Goal: Download file/media

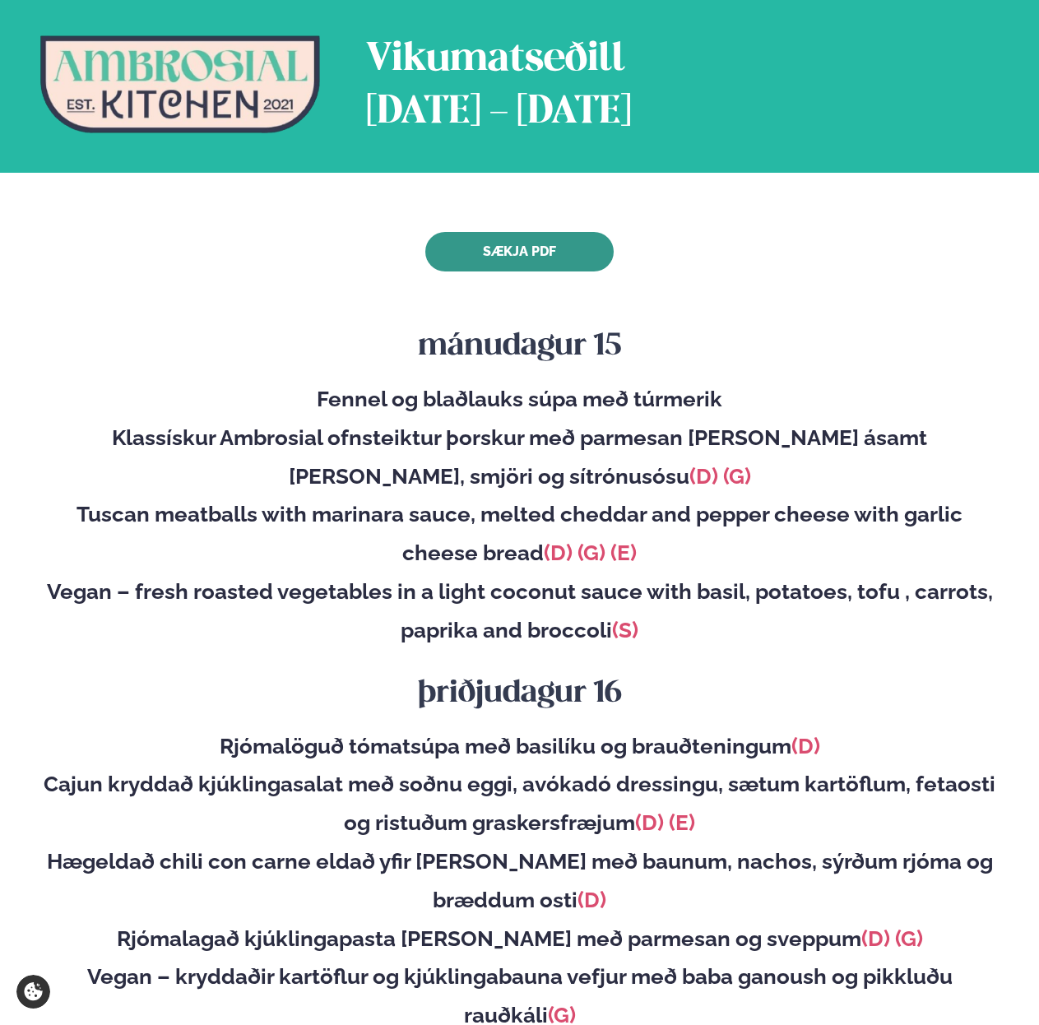
click at [490, 250] on link "Sækja PDF" at bounding box center [519, 251] width 188 height 39
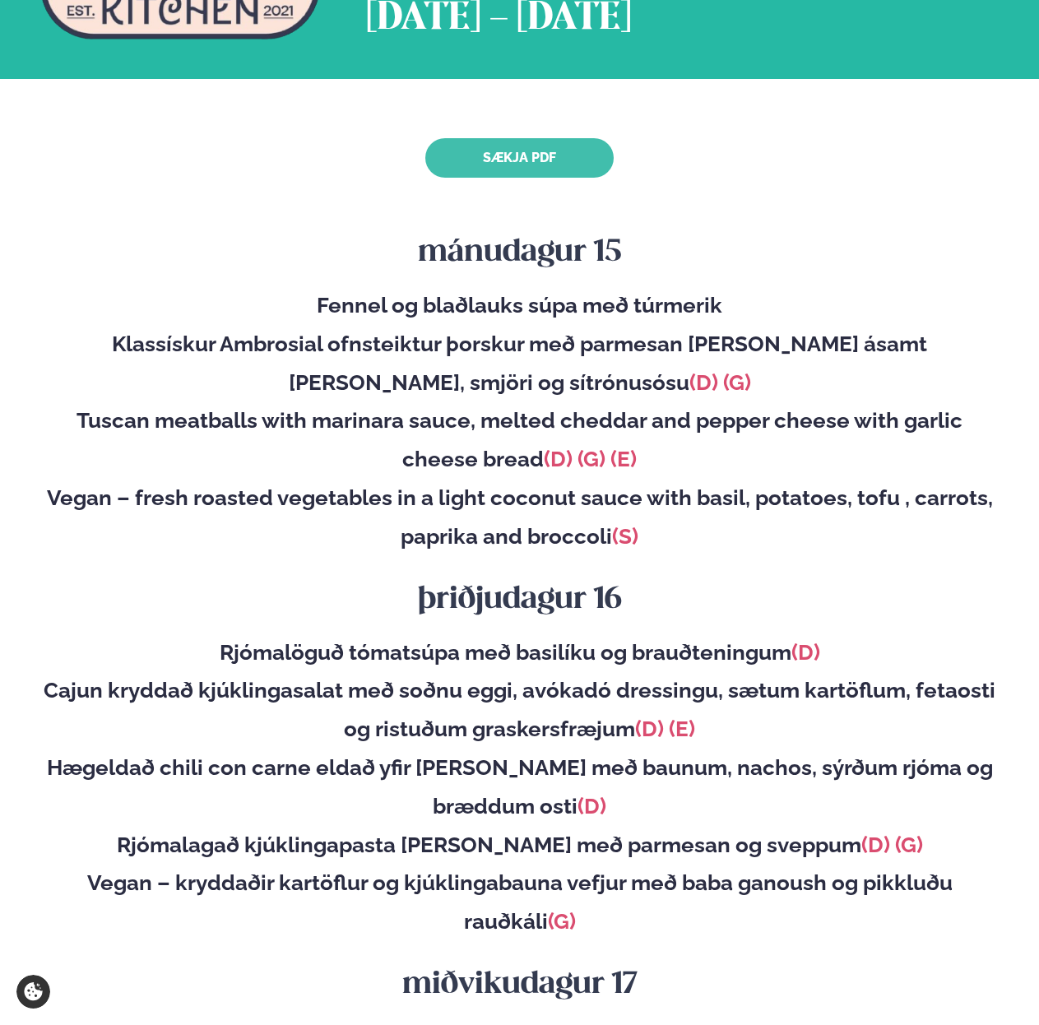
scroll to position [91, 0]
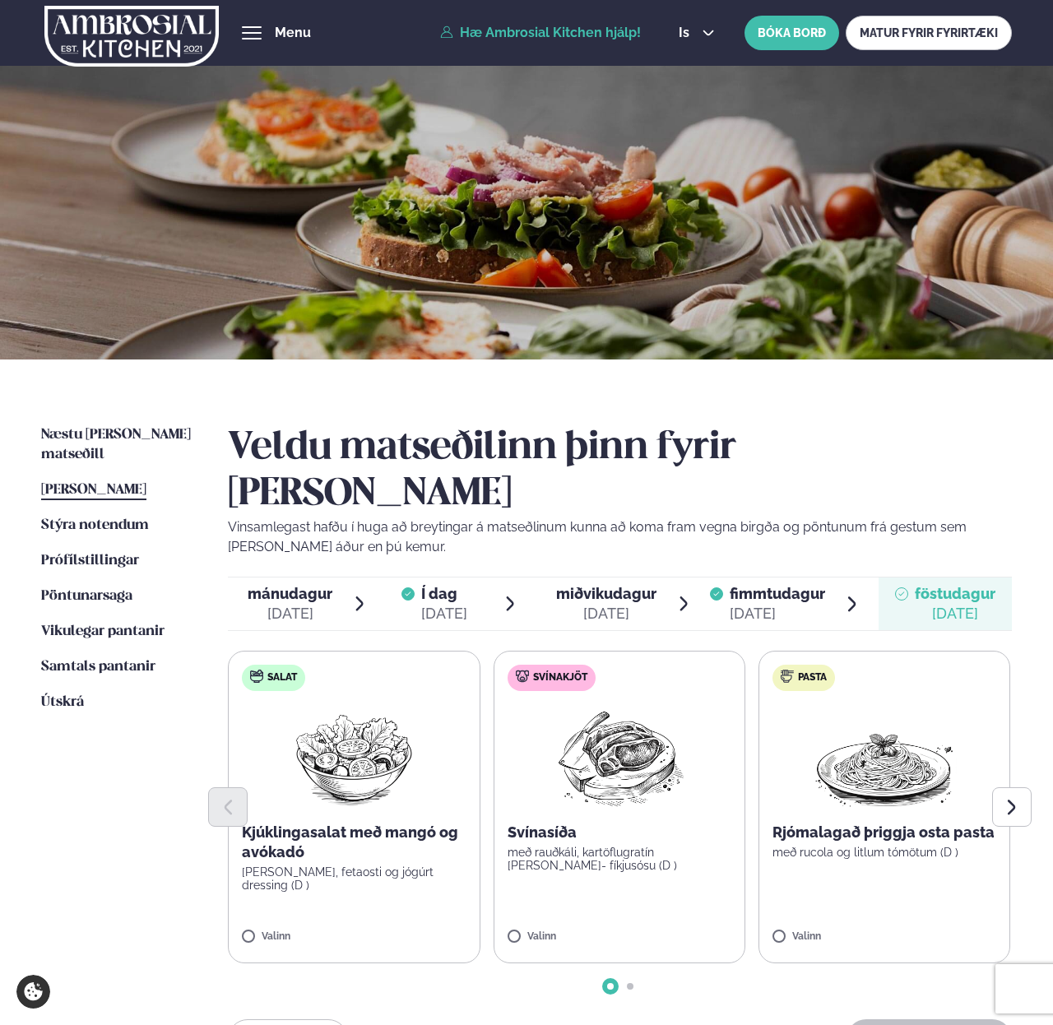
scroll to position [93, 0]
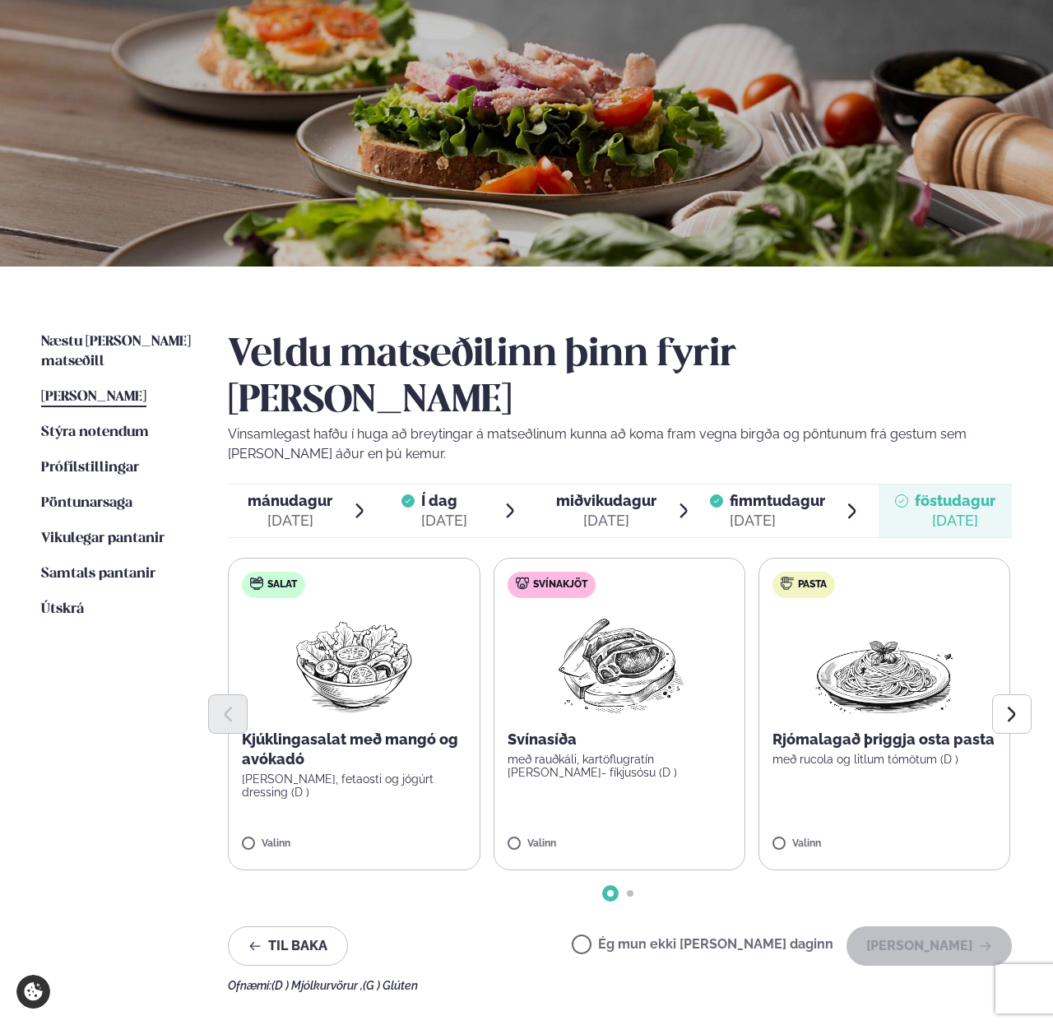
click at [71, 576] on ul "Næstu viku matseðill Næsta vika Þessa viku matseðill Þessa viku Stýra notendum …" at bounding box center [118, 662] width 154 height 660
click at [67, 602] on span "Útskrá" at bounding box center [62, 609] width 43 height 14
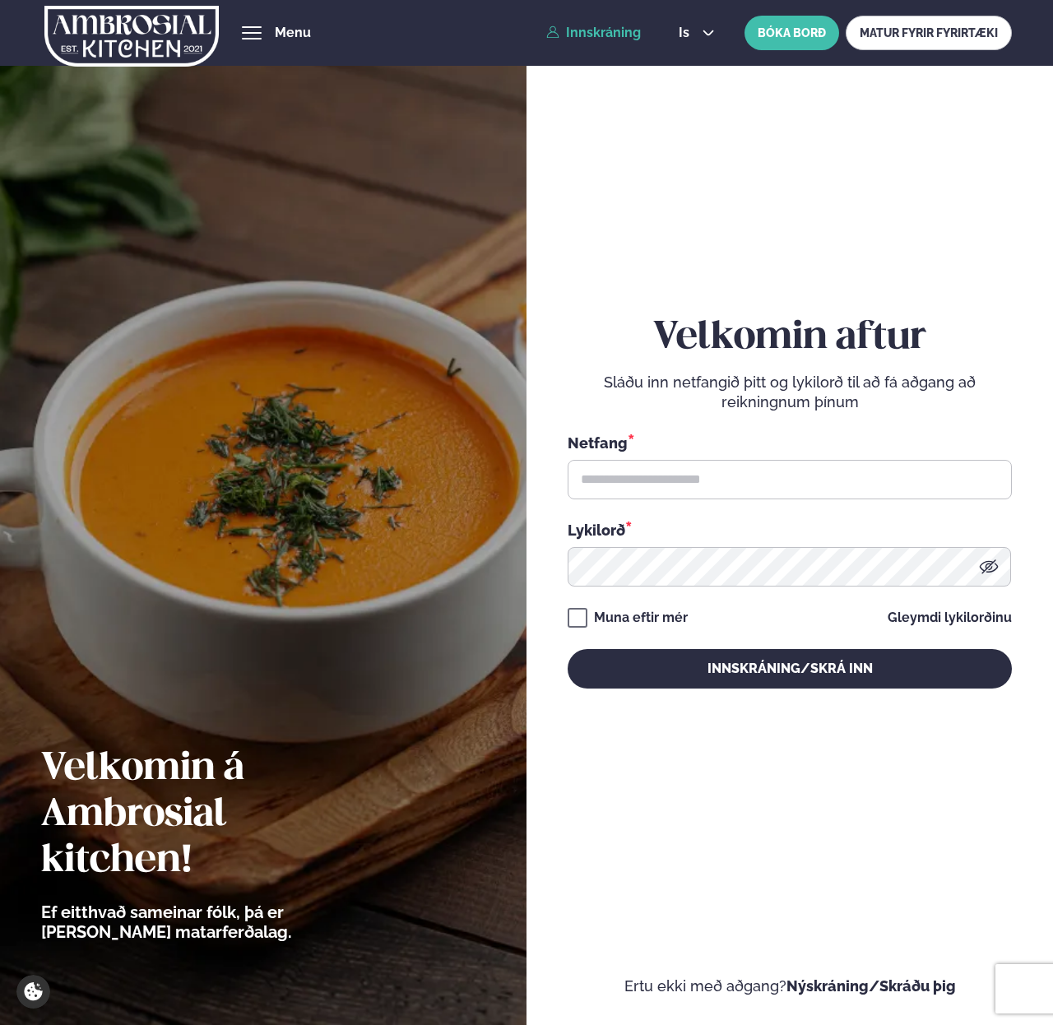
click at [161, 18] on img at bounding box center [131, 35] width 174 height 67
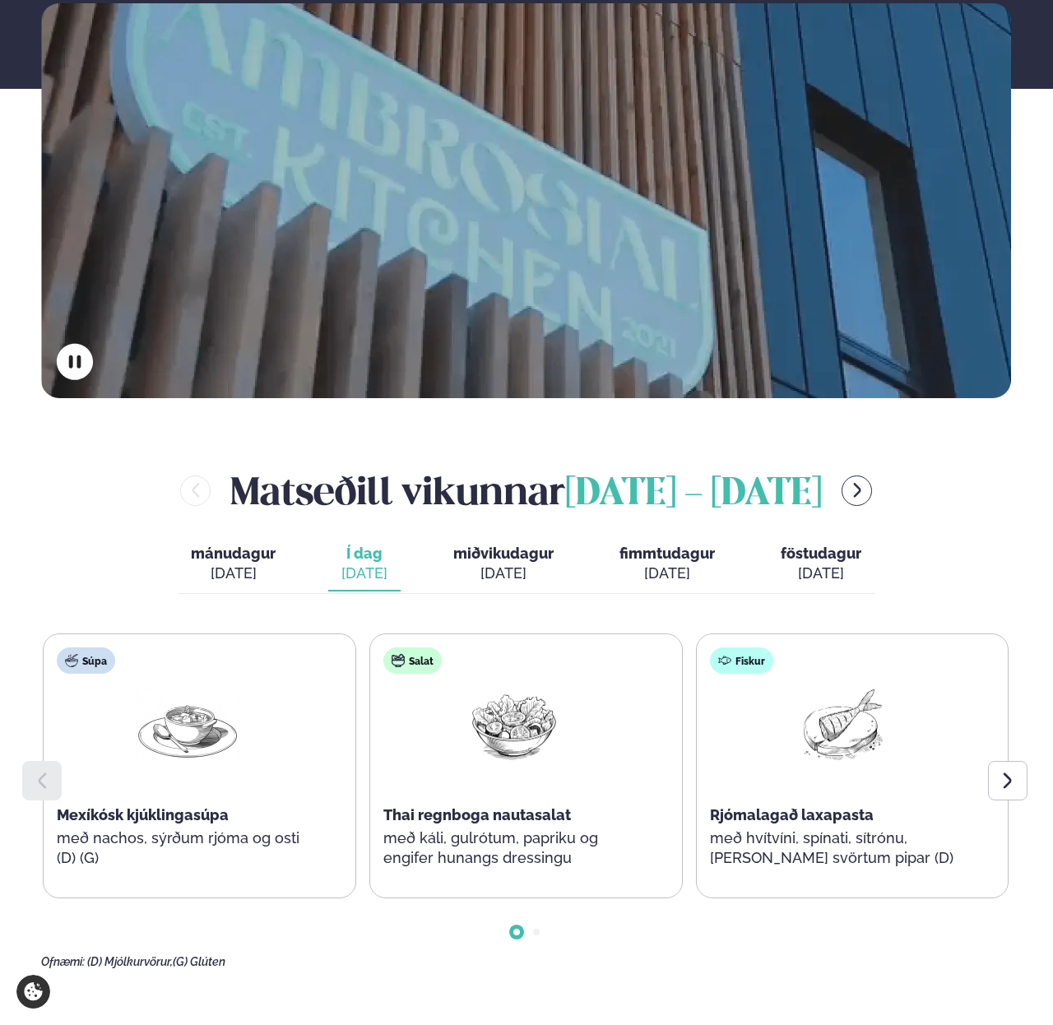
scroll to position [391, 0]
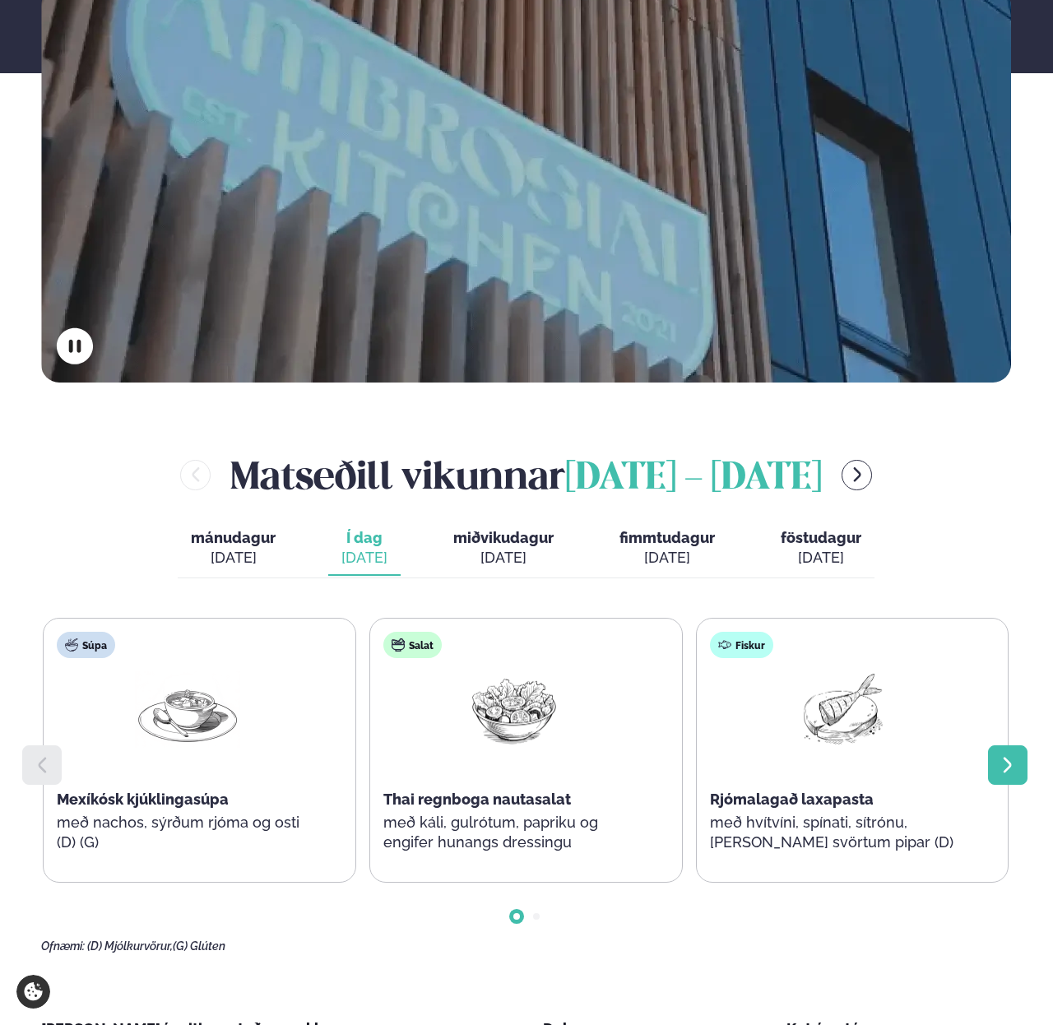
click at [1009, 755] on icon at bounding box center [1008, 765] width 20 height 20
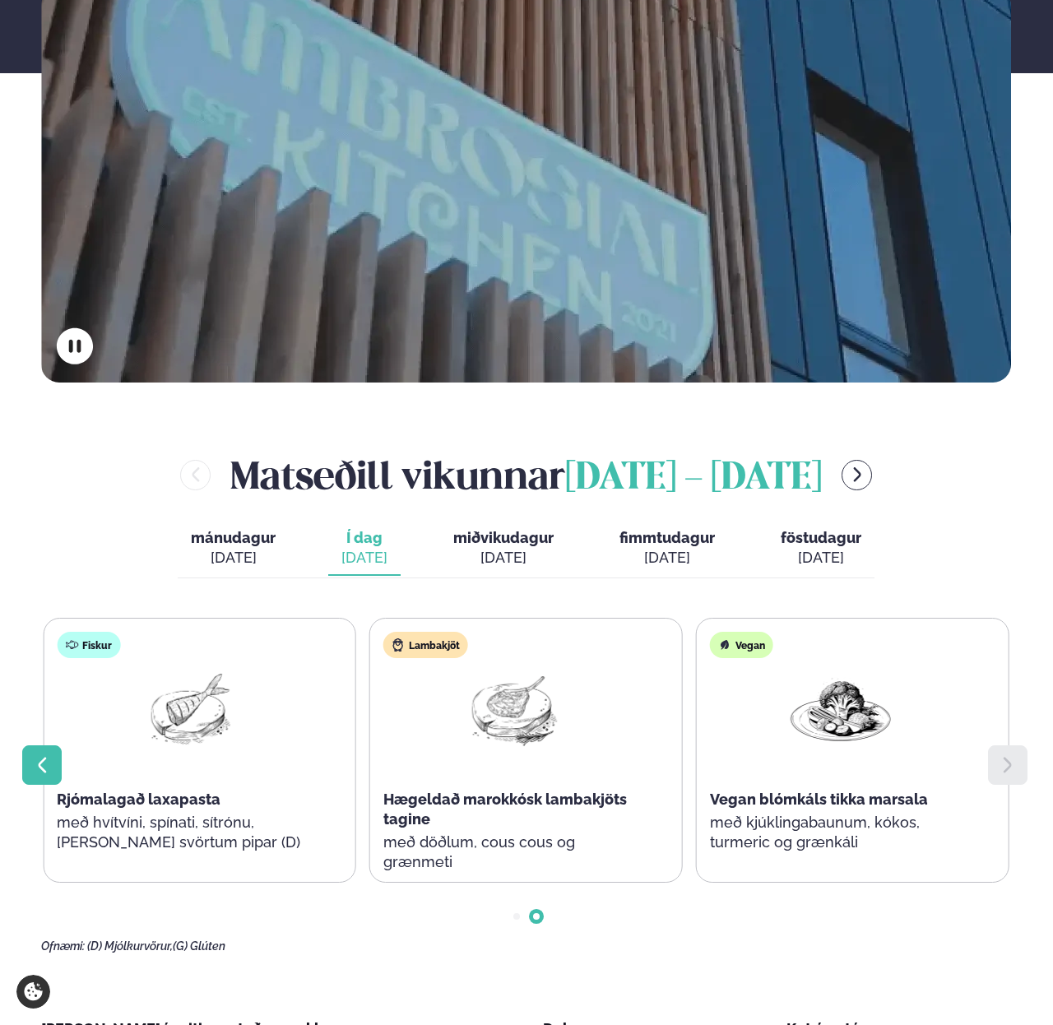
click at [47, 745] on div at bounding box center [41, 764] width 39 height 39
